Goal: Check status: Check status

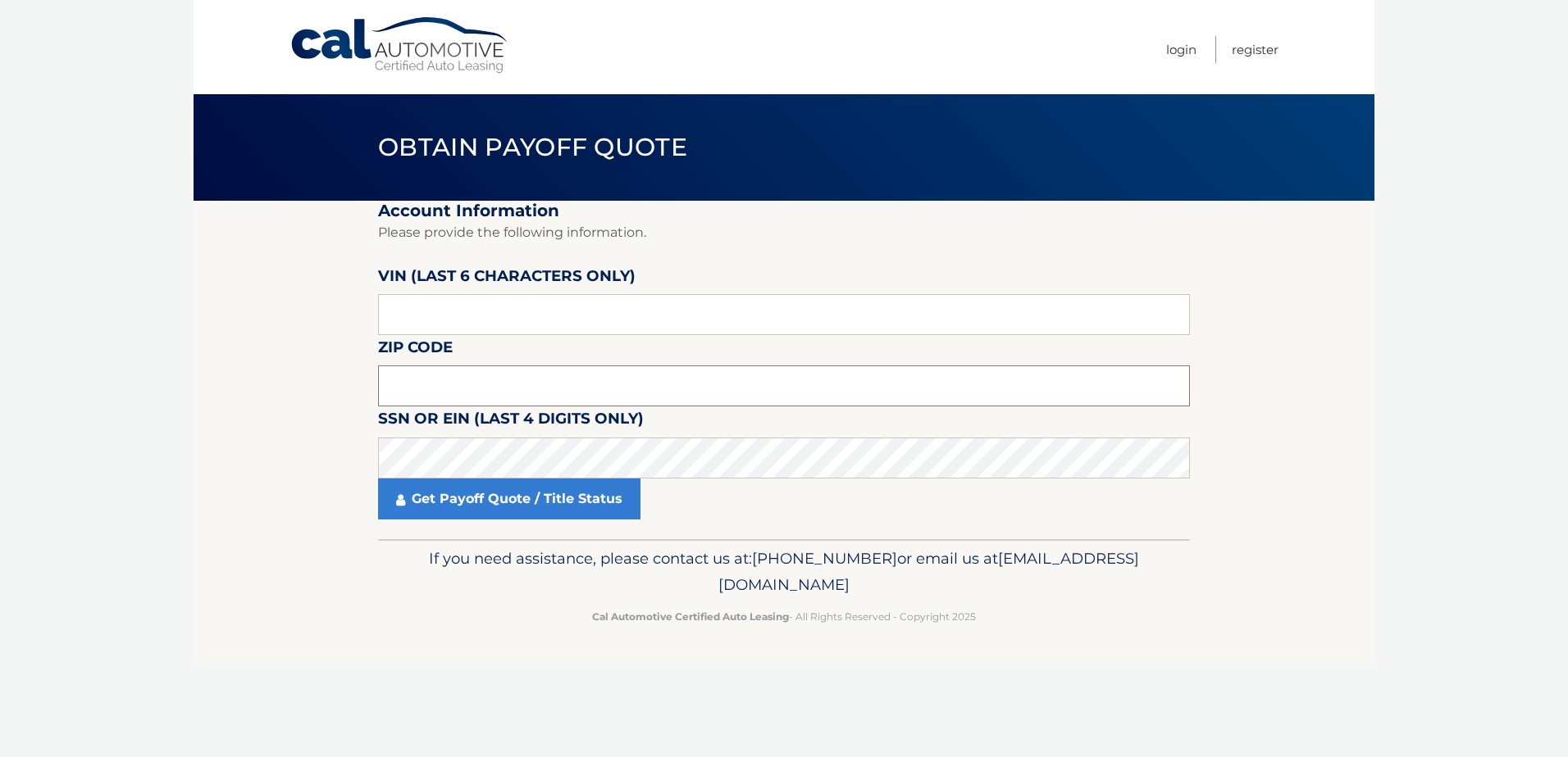
click at [661, 376] on input "text" at bounding box center [784, 386] width 812 height 41
type input "19047"
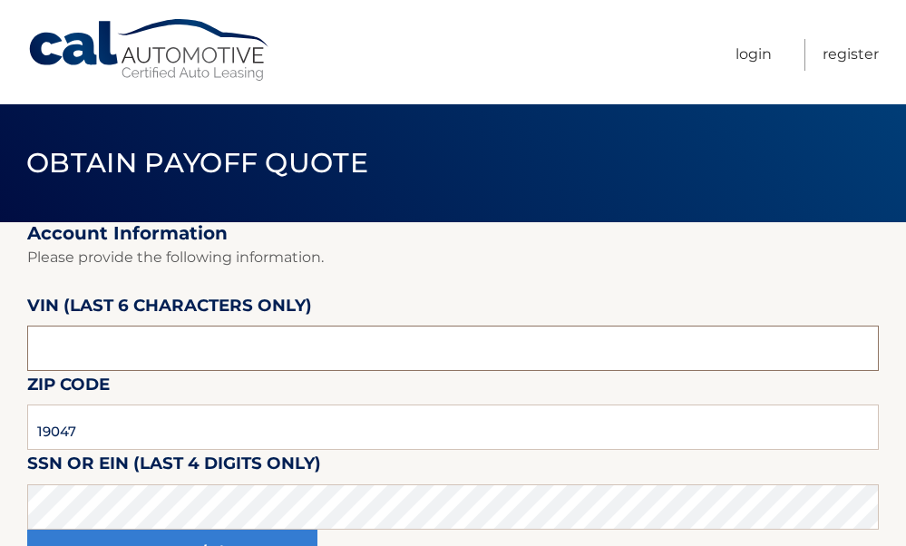
click at [109, 335] on input "text" at bounding box center [453, 348] width 852 height 45
type input "165496"
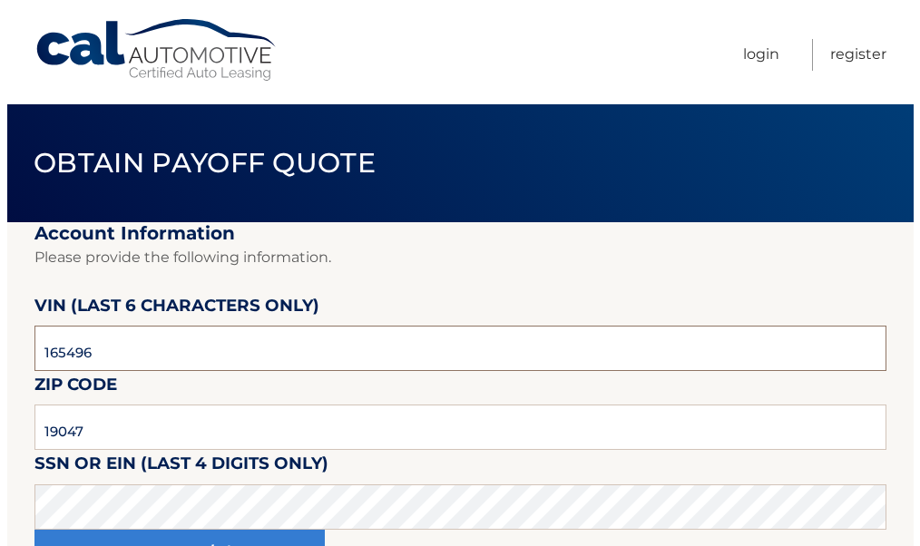
scroll to position [189, 0]
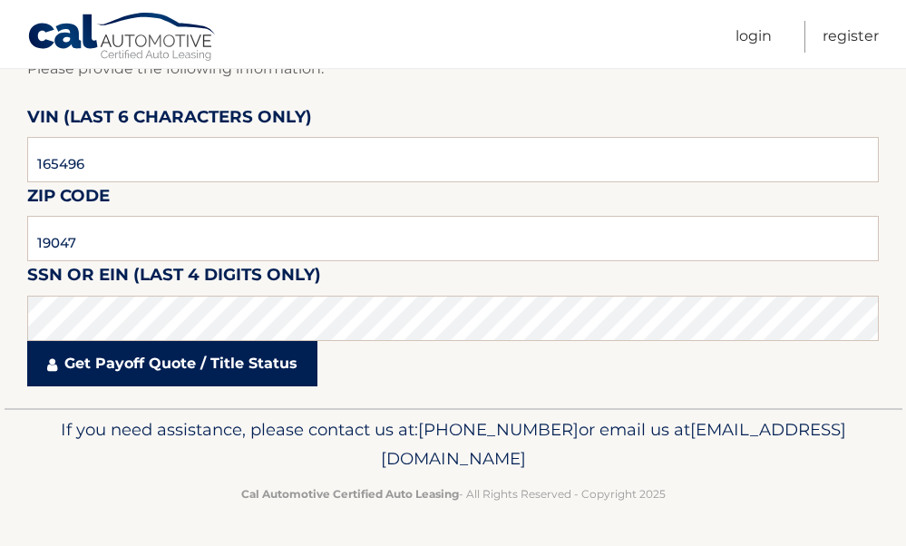
click at [249, 368] on link "Get Payoff Quote / Title Status" at bounding box center [172, 363] width 290 height 45
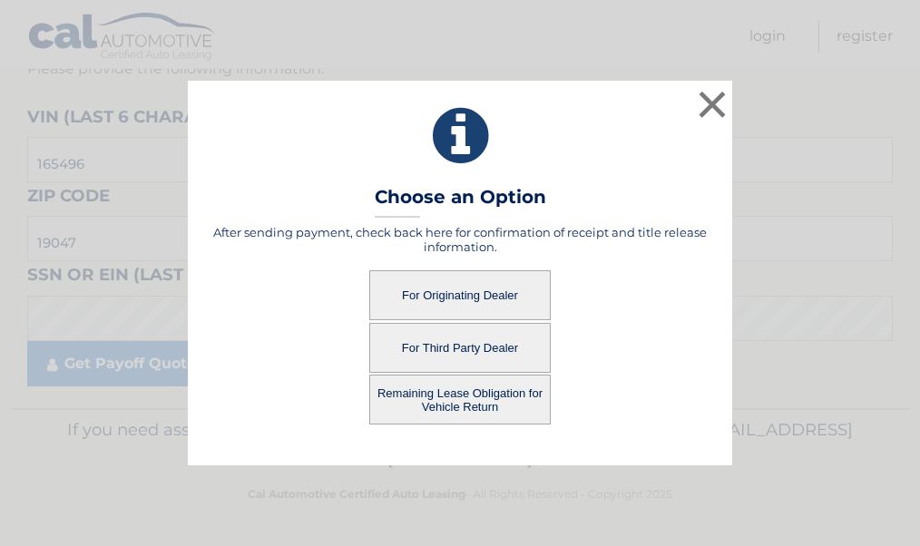
click at [448, 291] on button "For Originating Dealer" at bounding box center [459, 295] width 181 height 50
click at [470, 294] on button "For Originating Dealer" at bounding box center [459, 295] width 181 height 50
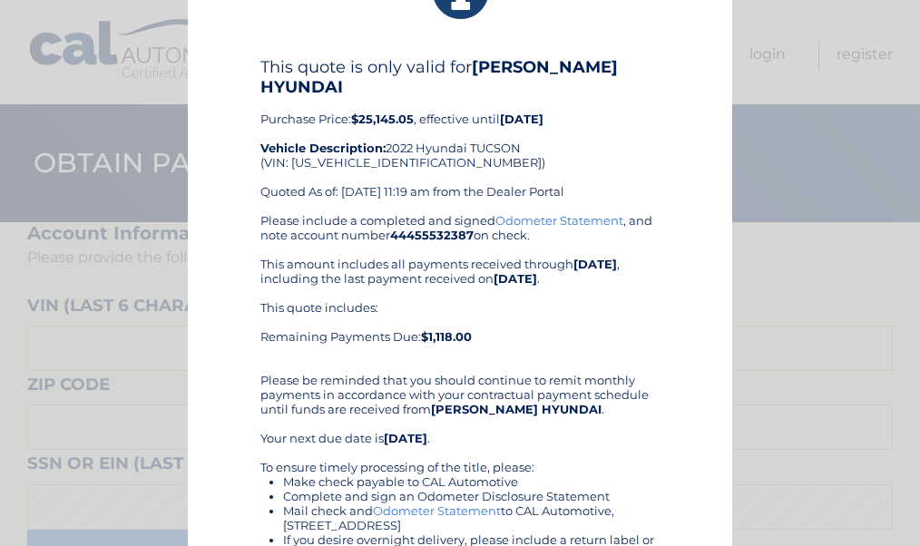
drag, startPoint x: 233, startPoint y: 114, endPoint x: 617, endPoint y: 531, distance: 566.3
click at [617, 531] on div "× This quote is only valid for [PERSON_NAME] HYUNDAI Purchase Price: $25,145.05…" at bounding box center [460, 332] width 544 height 793
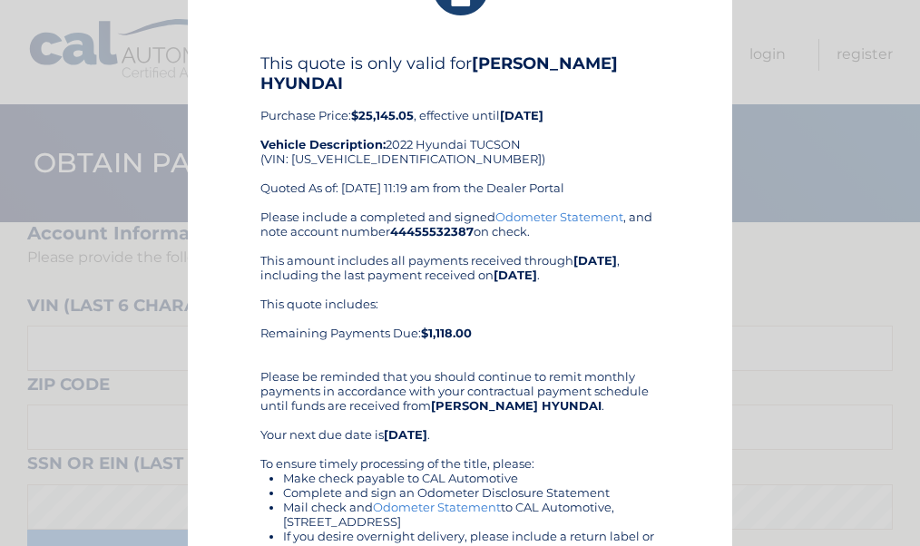
copy div "This quote is only valid for [PERSON_NAME] HYUNDAI Purchase Price: $25,145.05 ,…"
